Goal: Task Accomplishment & Management: Use online tool/utility

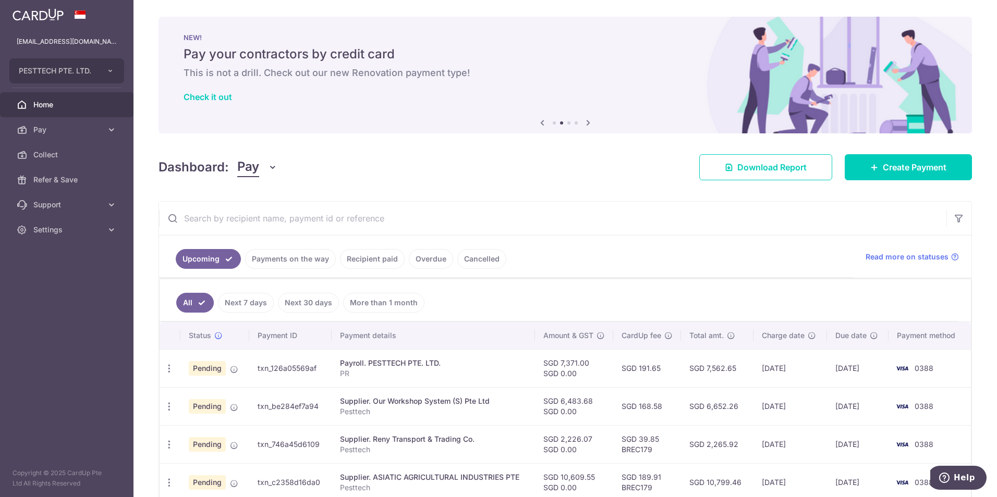
scroll to position [52, 0]
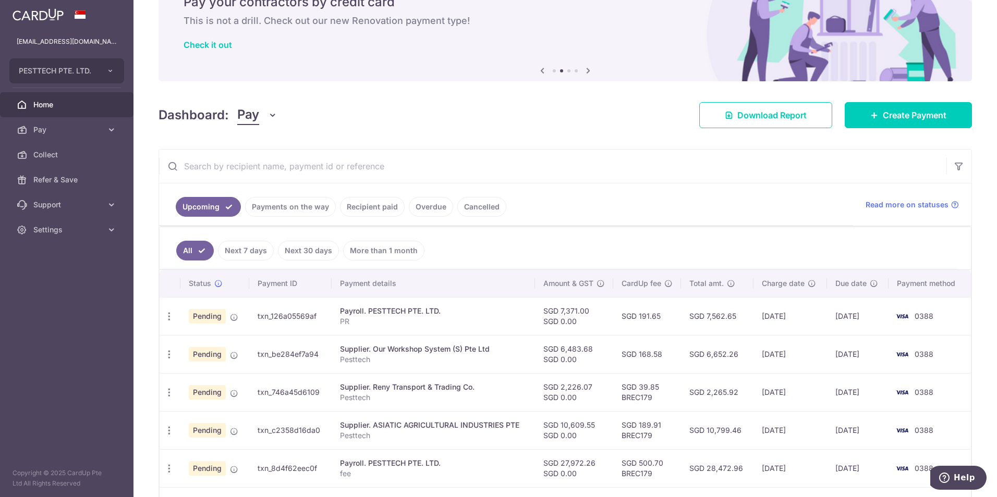
click at [364, 204] on link "Recipient paid" at bounding box center [372, 207] width 65 height 20
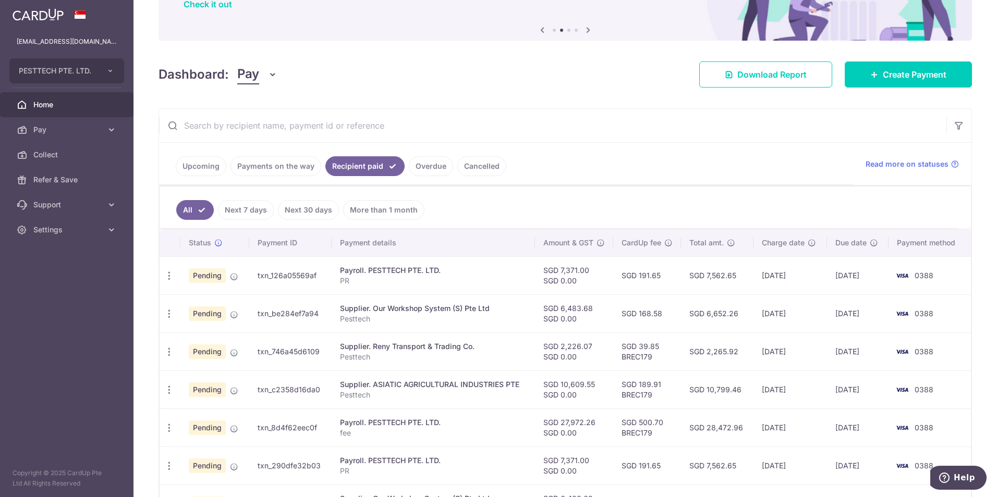
scroll to position [104, 0]
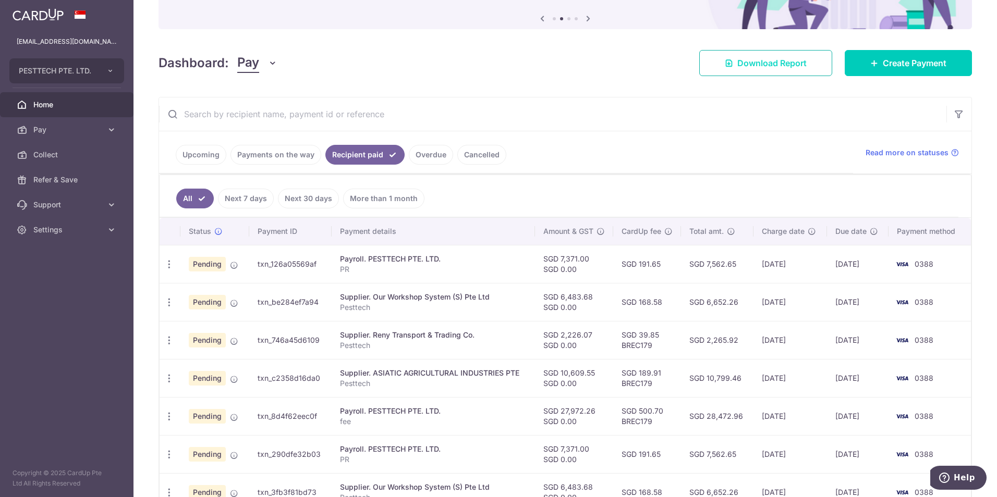
click at [761, 62] on span "Download Report" at bounding box center [771, 63] width 69 height 13
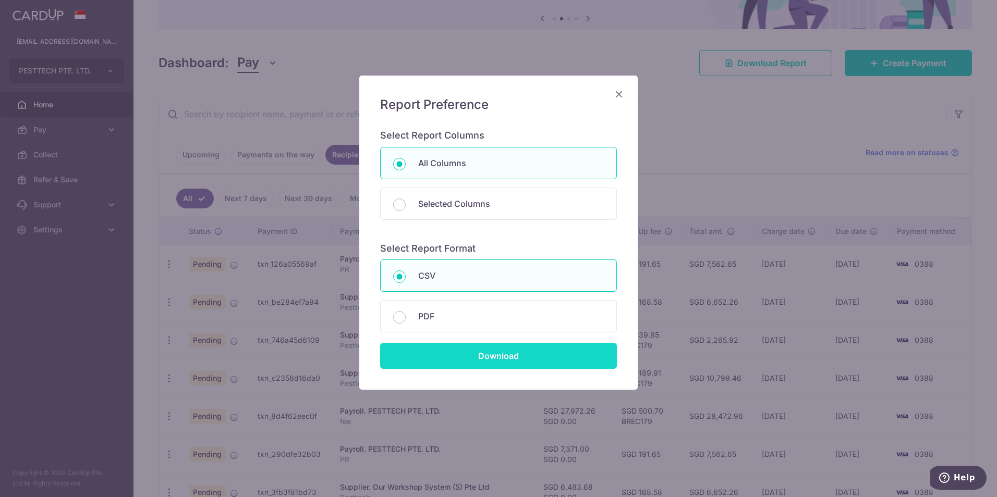
click at [487, 351] on input "Download" at bounding box center [498, 356] width 237 height 26
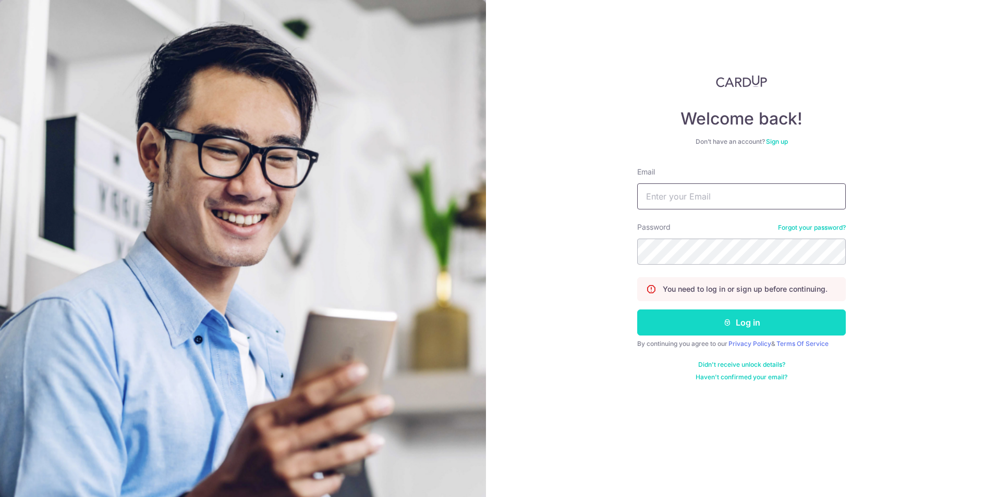
type input "[EMAIL_ADDRESS][DOMAIN_NAME]"
click at [723, 329] on button "Log in" at bounding box center [741, 323] width 209 height 26
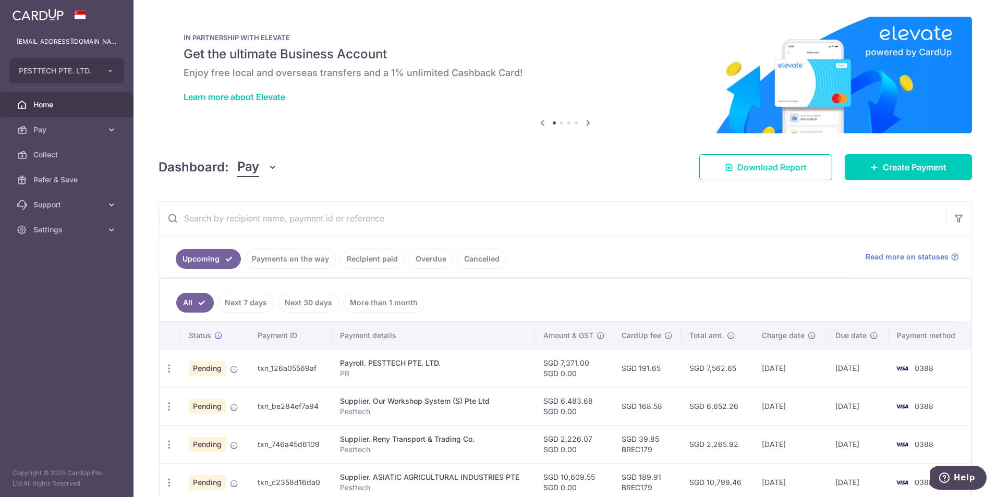
click at [769, 172] on span "Download Report" at bounding box center [771, 167] width 69 height 13
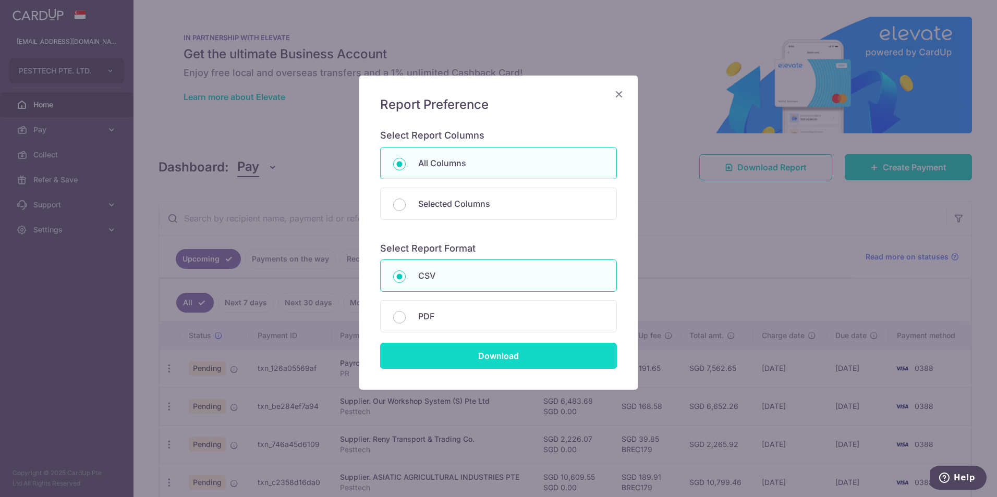
click at [496, 357] on input "Download" at bounding box center [498, 356] width 237 height 26
